Goal: Information Seeking & Learning: Learn about a topic

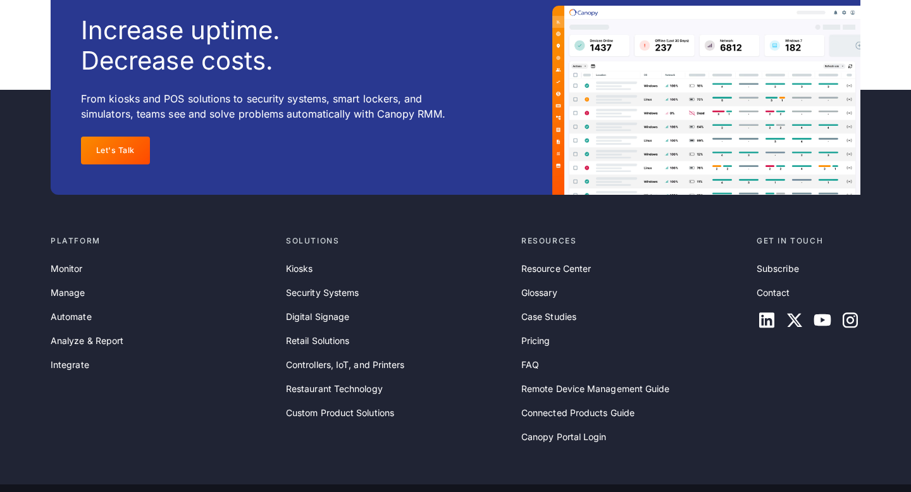
scroll to position [4148, 0]
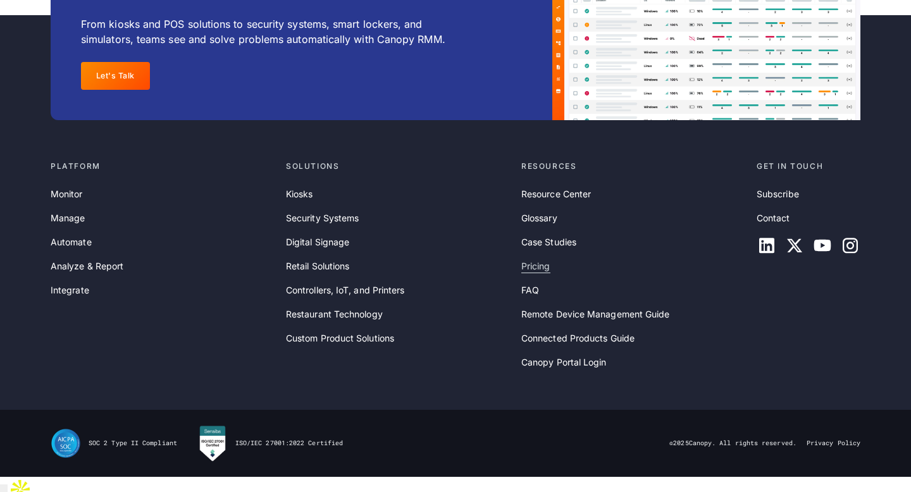
click at [533, 273] on link "Pricing" at bounding box center [535, 266] width 29 height 14
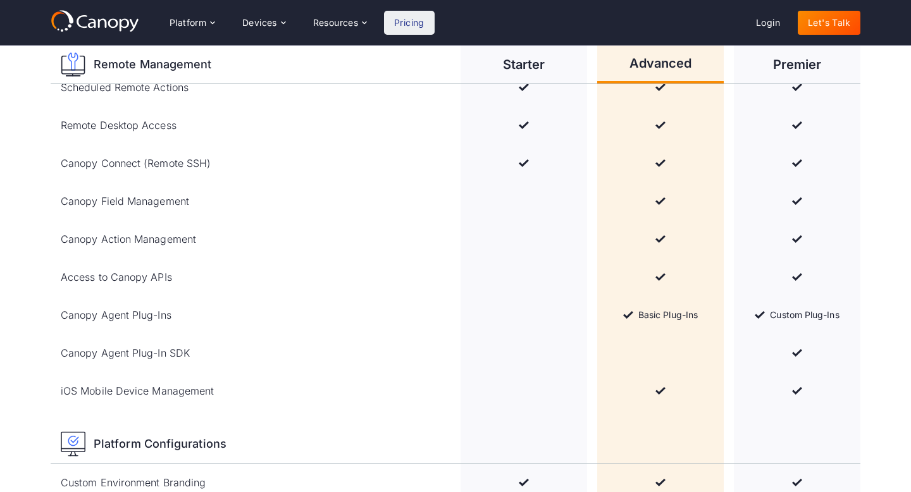
scroll to position [1028, 0]
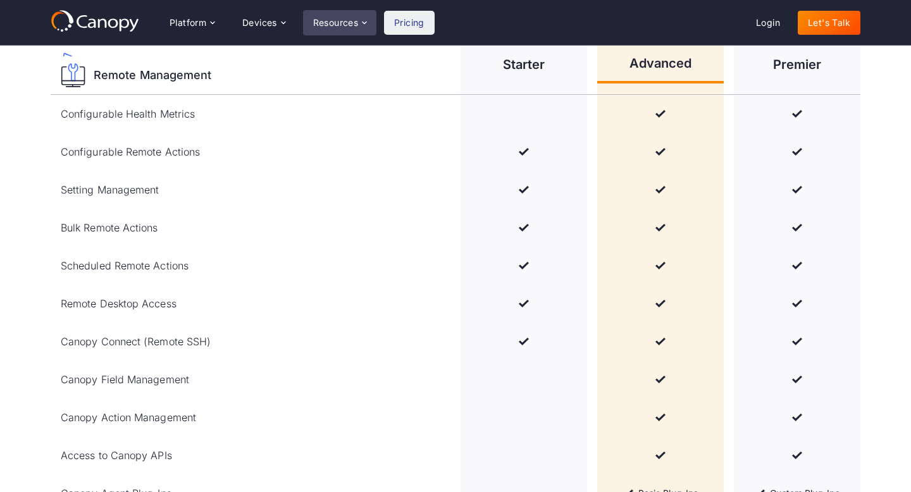
click at [367, 20] on icon at bounding box center [364, 23] width 10 height 10
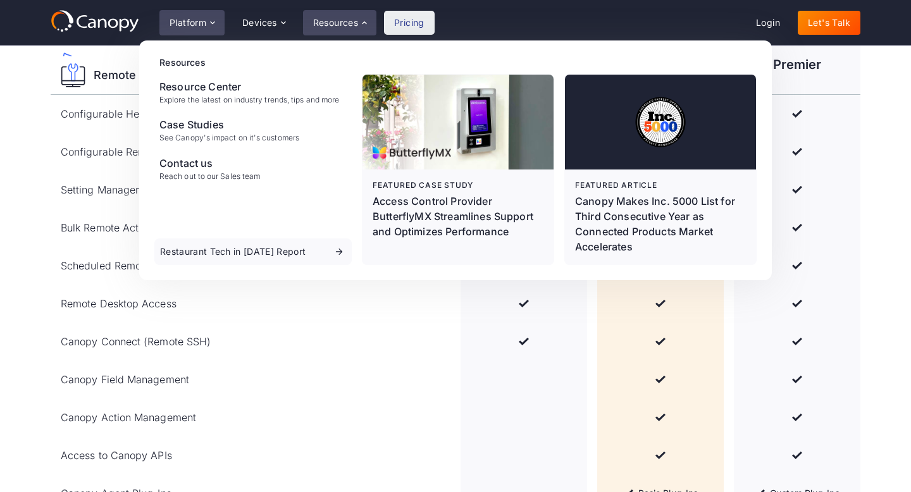
click at [188, 32] on div "Platform" at bounding box center [191, 22] width 65 height 25
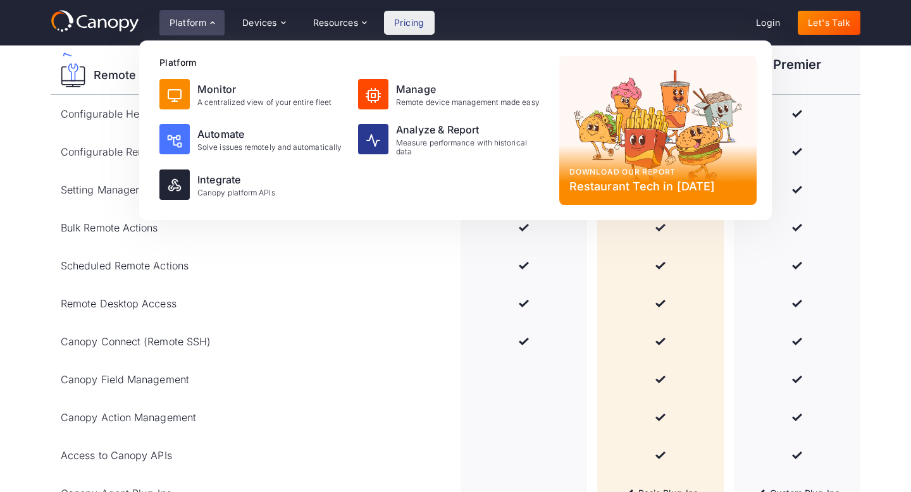
click at [506, 18] on div "Platform Platform Monitor A centralized view of your entire fleet Manage Remote…" at bounding box center [456, 22] width 810 height 27
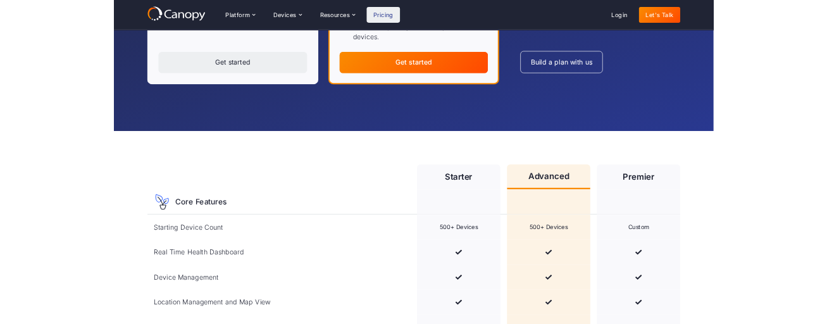
scroll to position [433, 0]
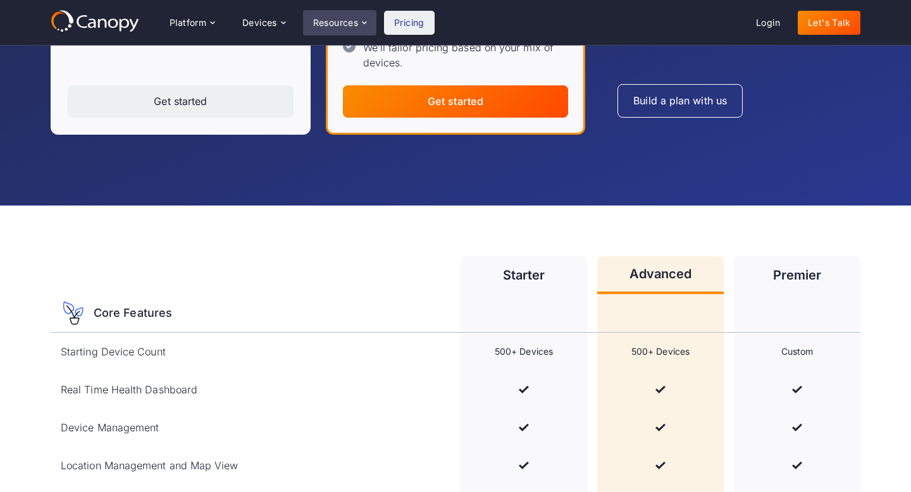
click at [363, 28] on div "Resources" at bounding box center [339, 22] width 73 height 25
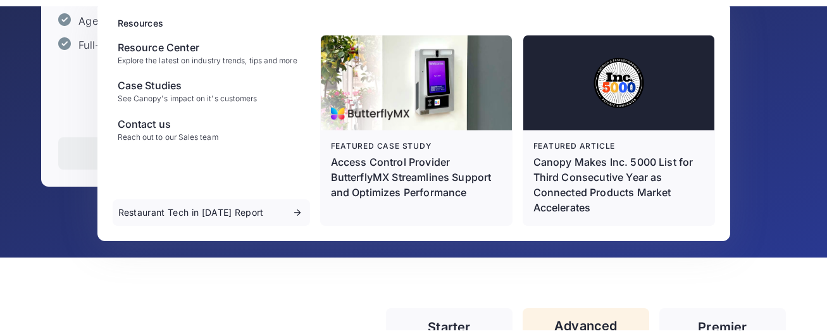
scroll to position [433, 0]
